Goal: Task Accomplishment & Management: Manage account settings

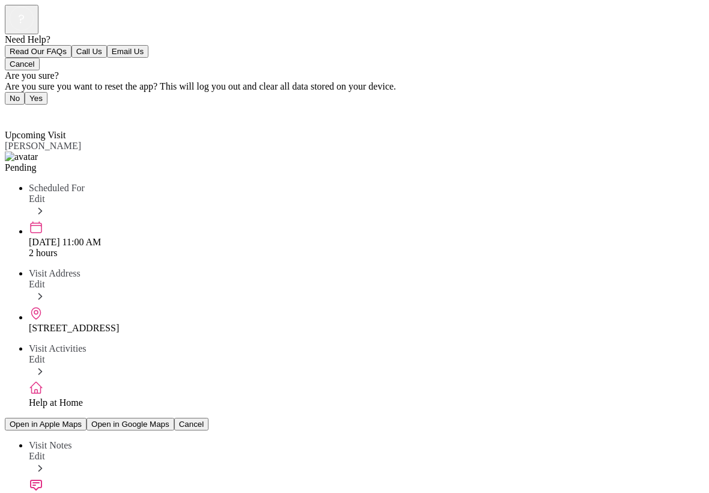
click at [45, 354] on span "Edit" at bounding box center [37, 359] width 16 height 10
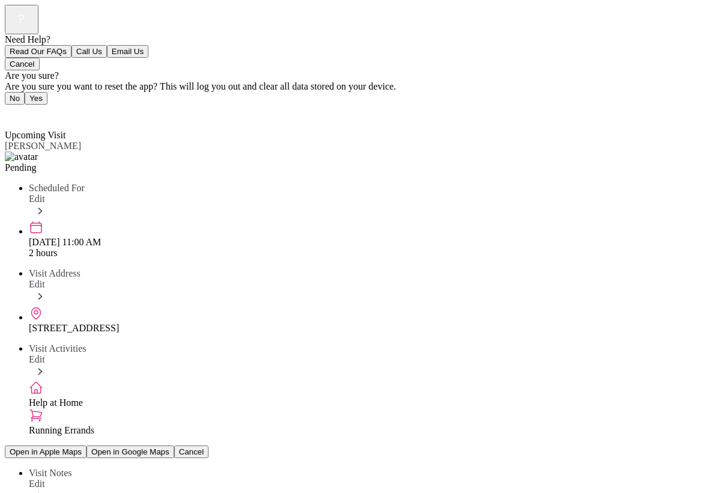
click at [47, 204] on icon at bounding box center [40, 210] width 13 height 13
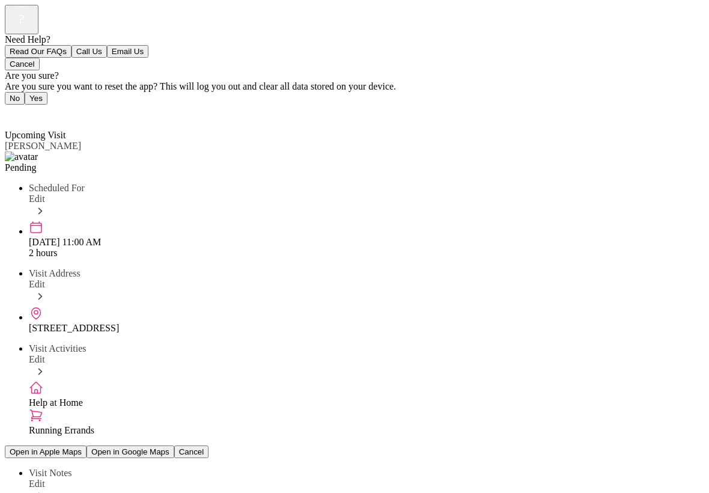
scroll to position [238, 0]
